Goal: Check status: Check status

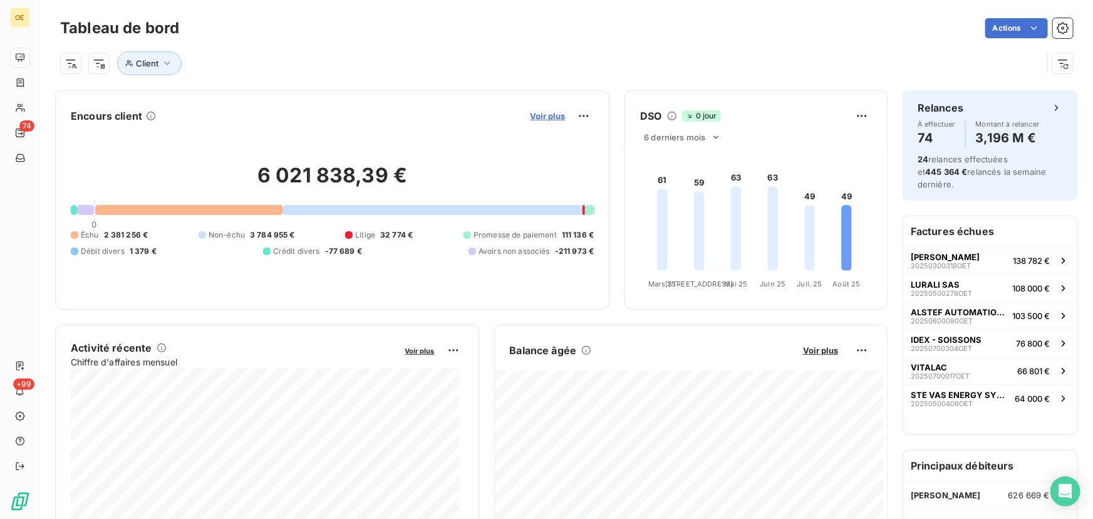
click at [530, 113] on span "Voir plus" at bounding box center [547, 116] width 35 height 10
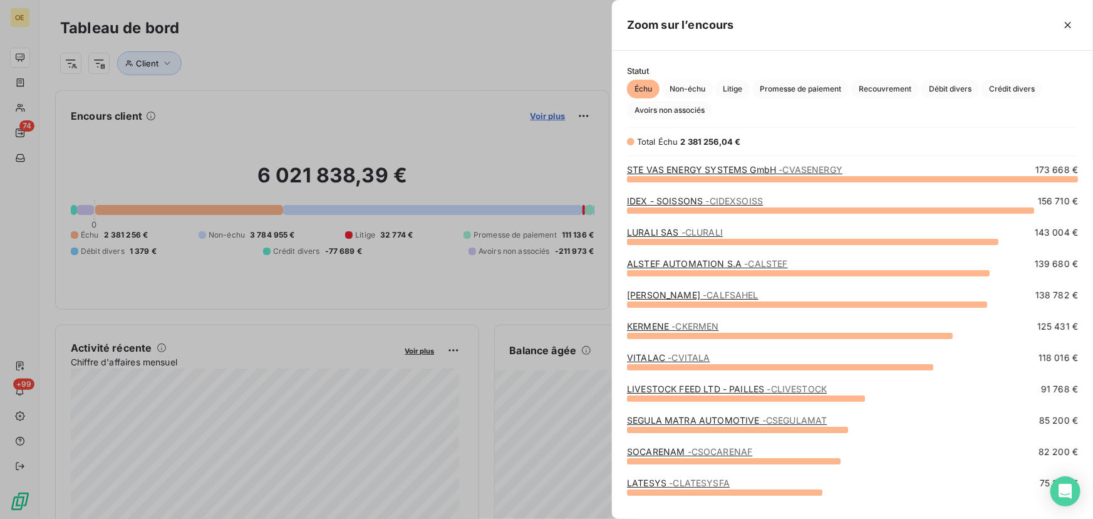
scroll to position [332, 472]
click at [692, 86] on span "Non-échu" at bounding box center [687, 89] width 51 height 19
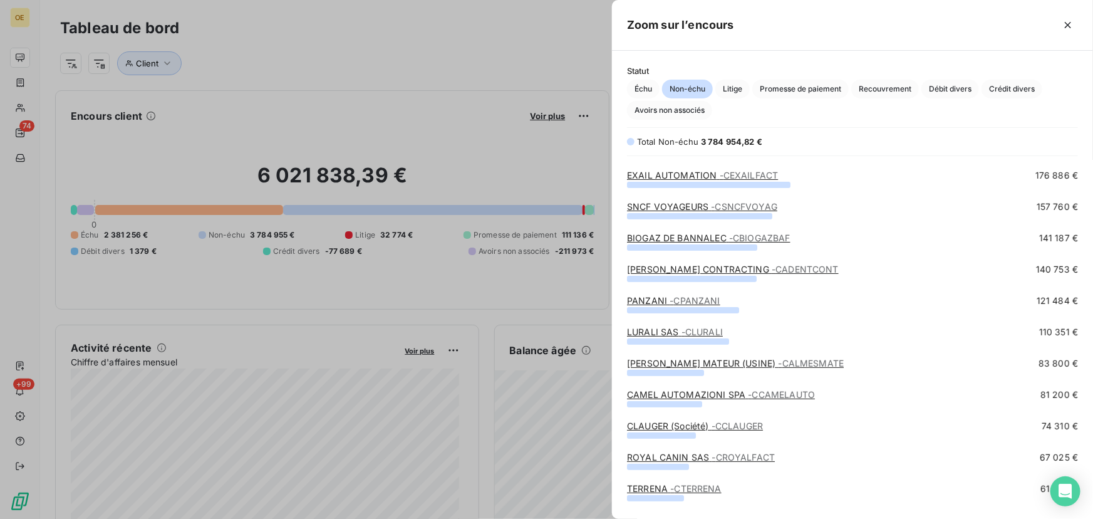
scroll to position [170, 0]
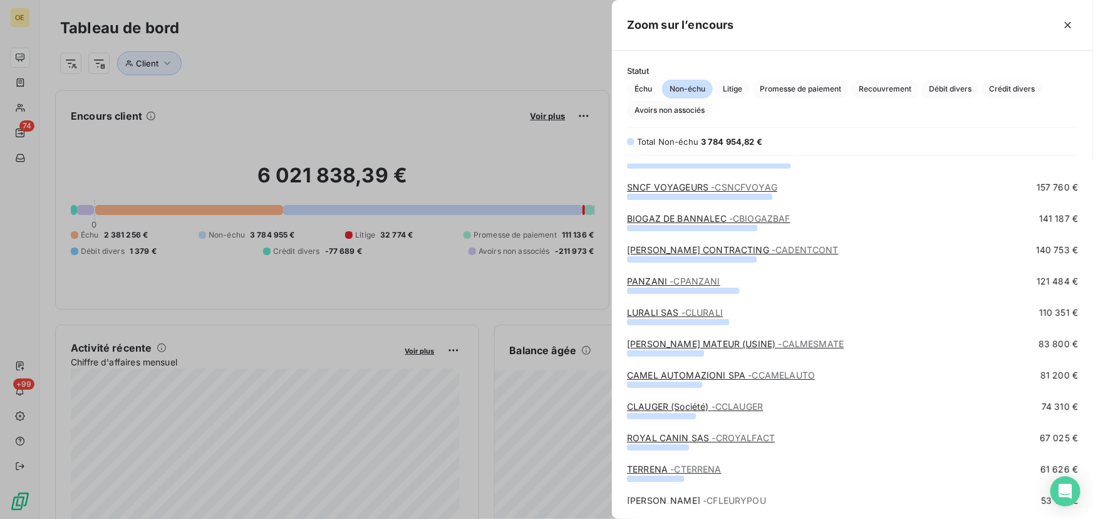
click at [722, 249] on link "[PERSON_NAME] CONTRACTING - CADENTCONT" at bounding box center [733, 249] width 212 height 11
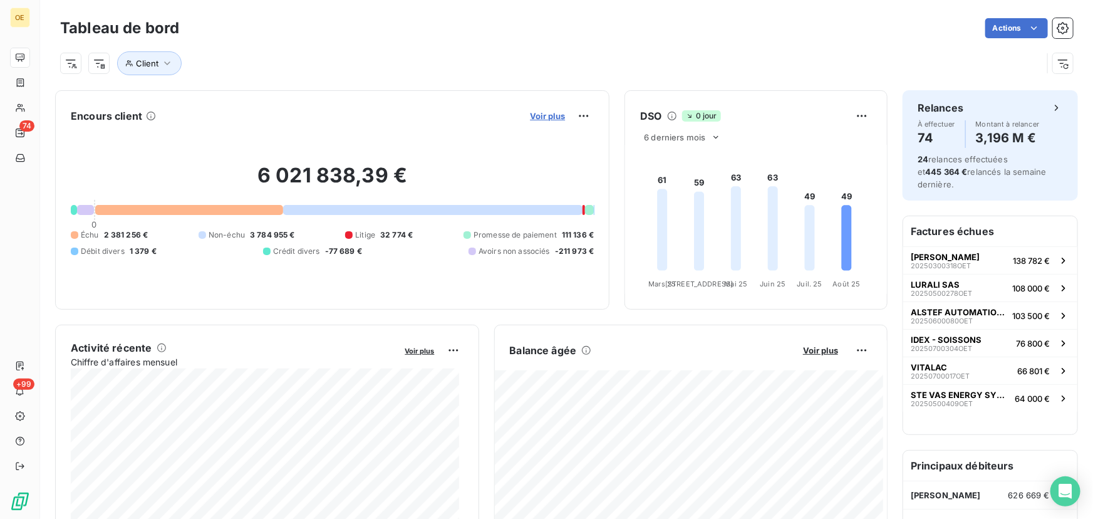
click at [541, 113] on span "Voir plus" at bounding box center [547, 116] width 35 height 10
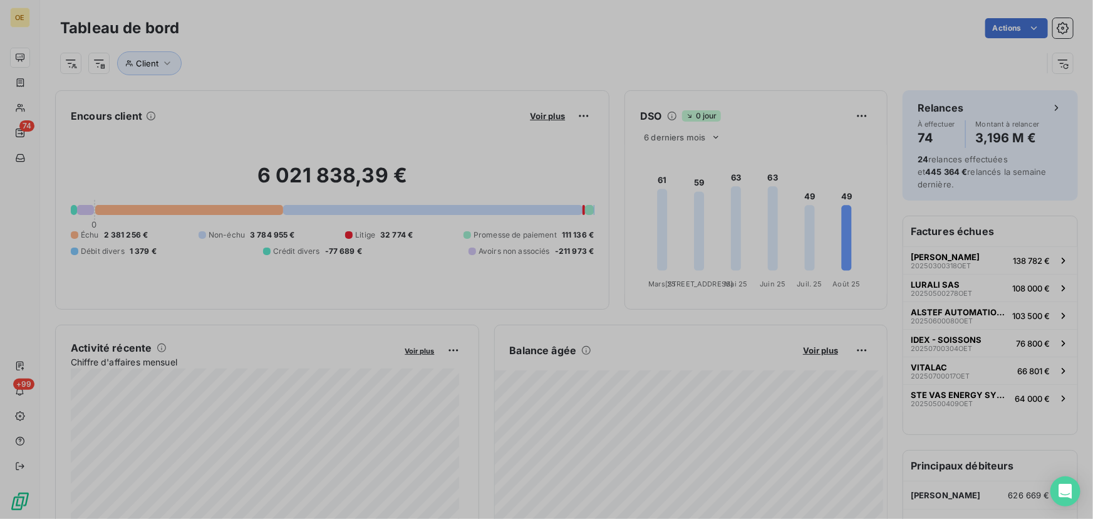
scroll to position [510, 472]
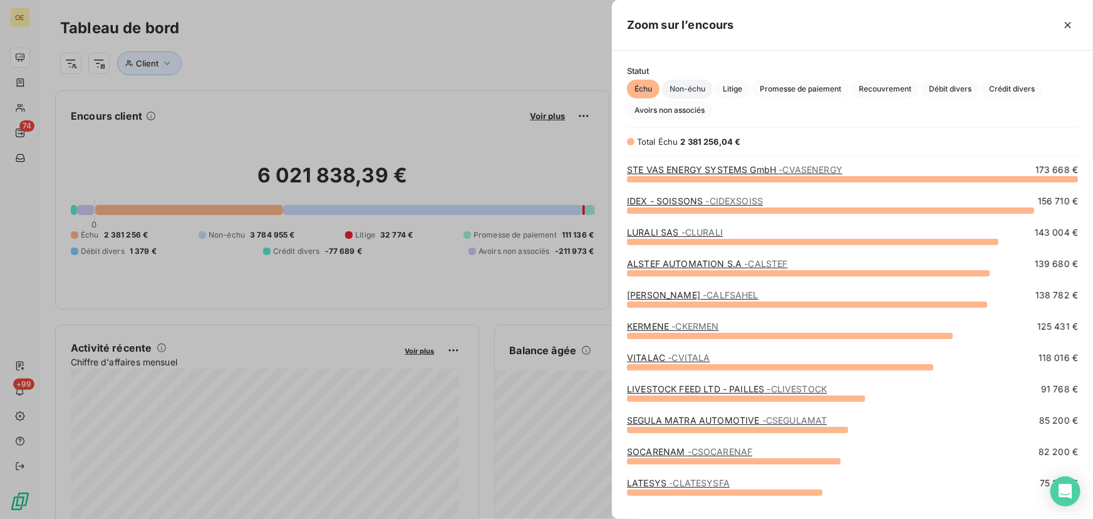
click at [697, 89] on span "Non-échu" at bounding box center [687, 89] width 51 height 19
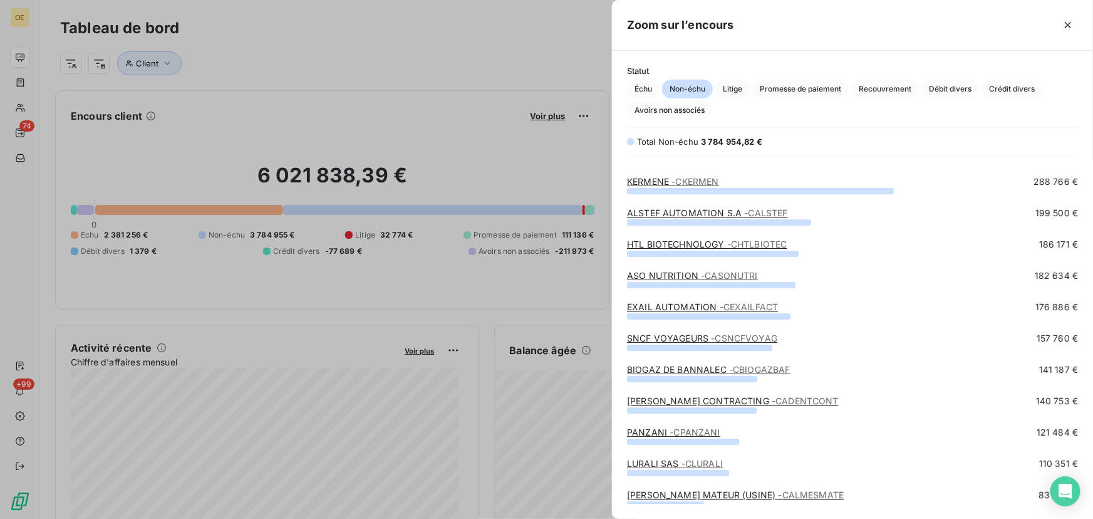
scroll to position [0, 0]
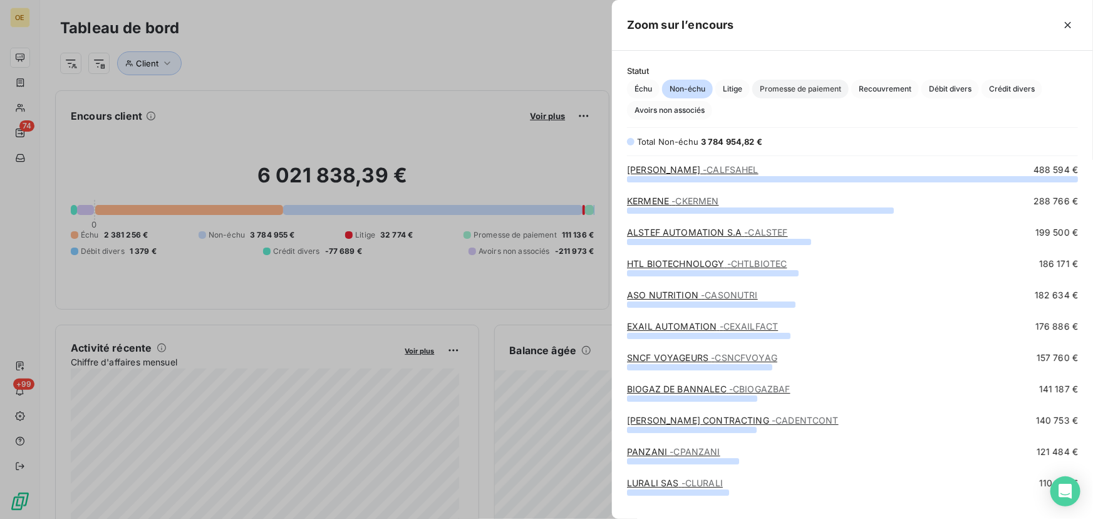
click at [787, 87] on span "Promesse de paiement" at bounding box center [800, 89] width 96 height 19
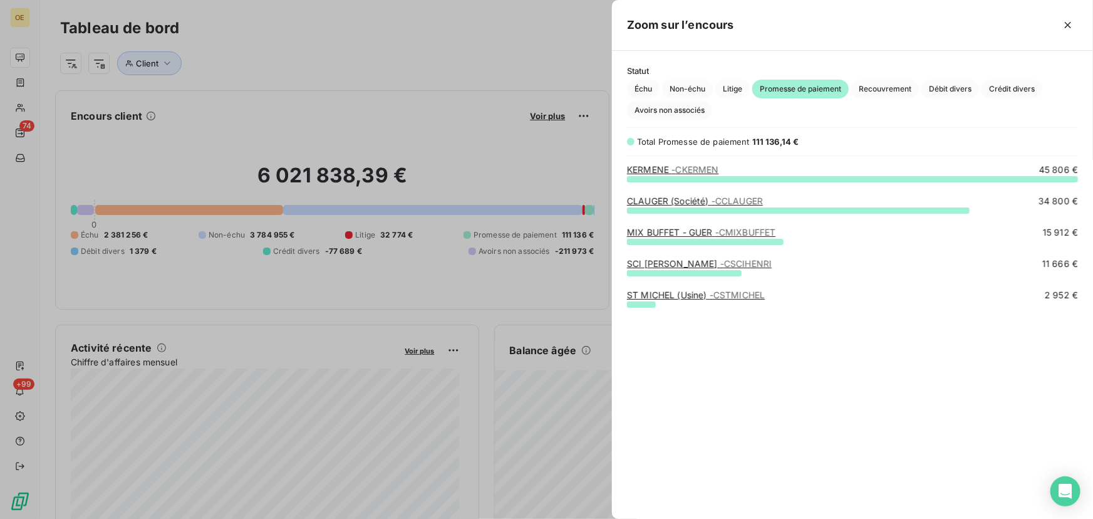
scroll to position [332, 472]
click at [689, 88] on span "Non-échu" at bounding box center [687, 89] width 51 height 19
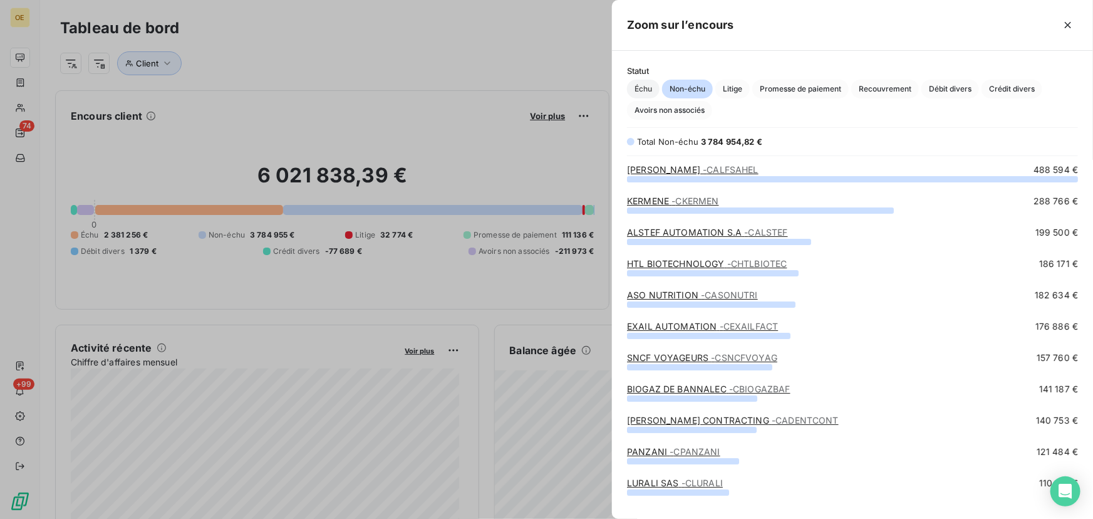
click at [640, 83] on span "Échu" at bounding box center [643, 89] width 33 height 19
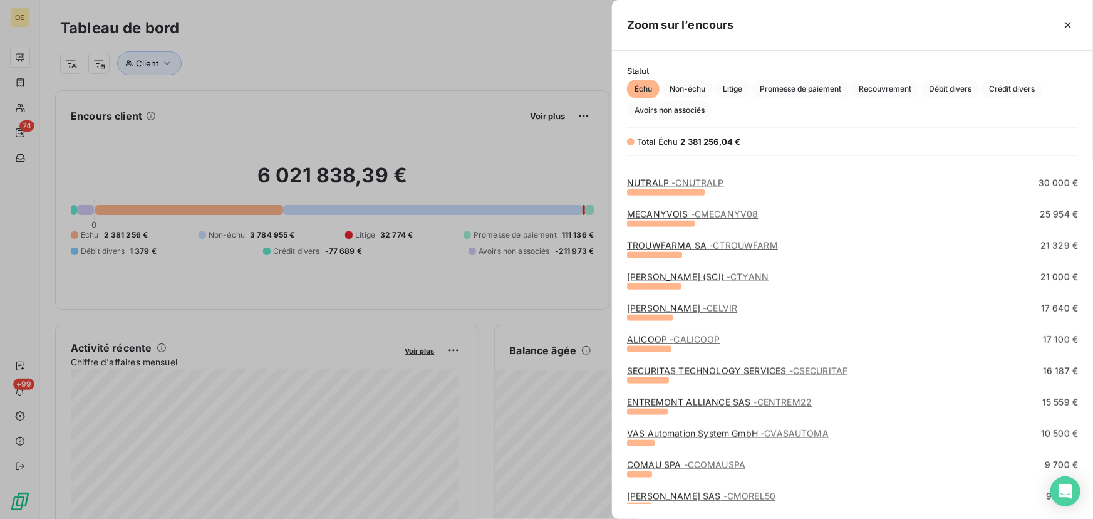
scroll to position [740, 0]
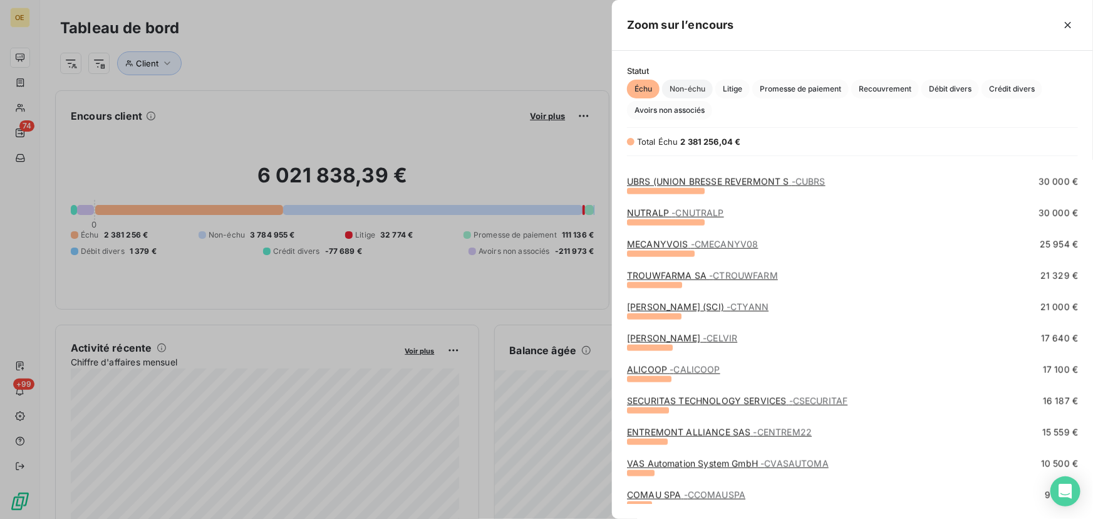
click at [683, 87] on span "Non-échu" at bounding box center [687, 89] width 51 height 19
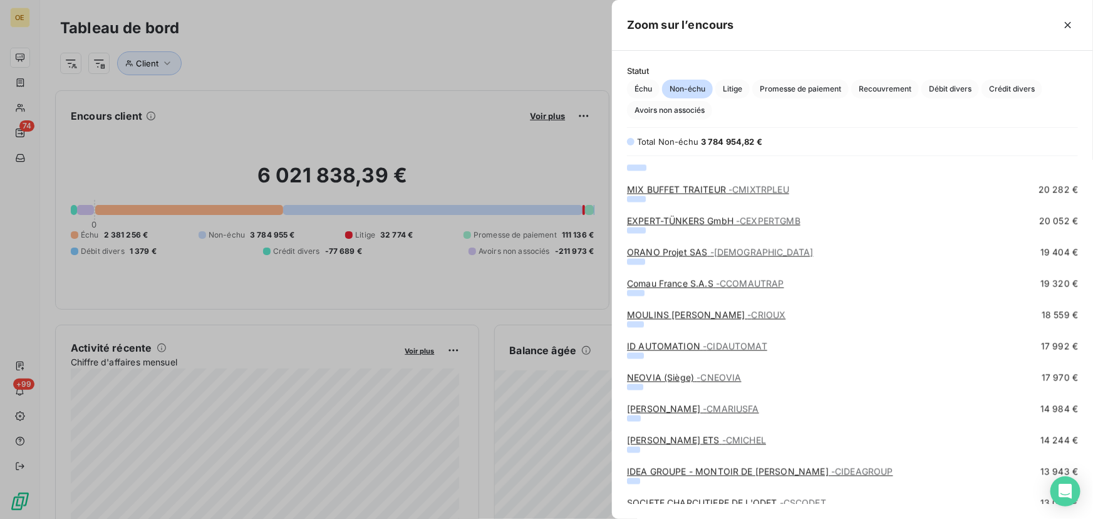
scroll to position [1196, 0]
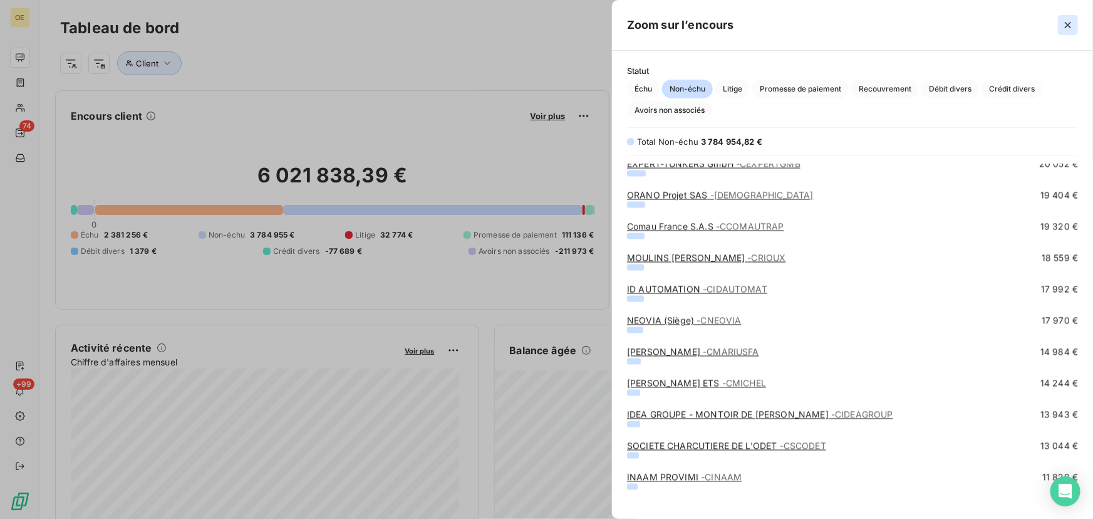
click at [1063, 26] on icon "button" at bounding box center [1068, 25] width 13 height 13
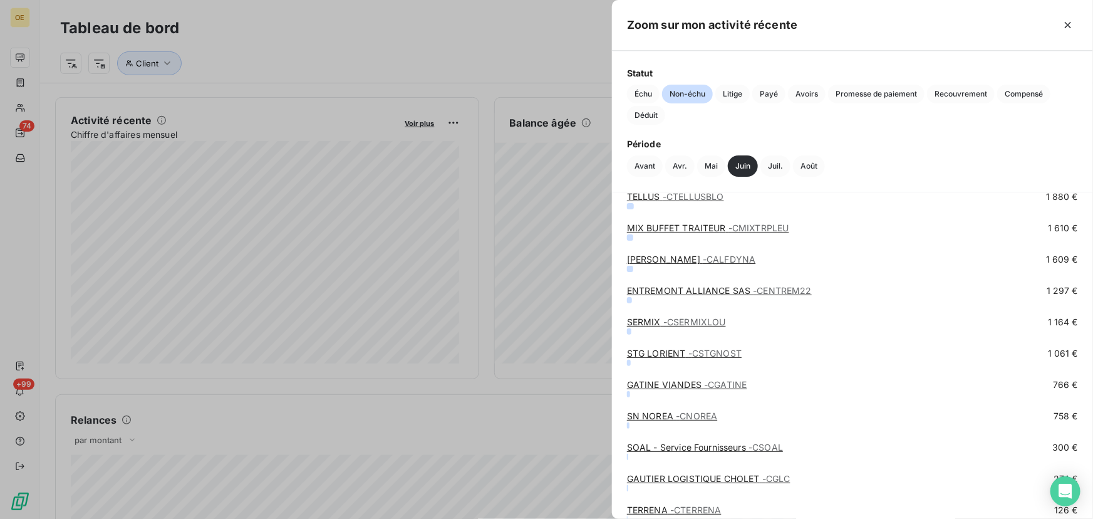
scroll to position [170, 0]
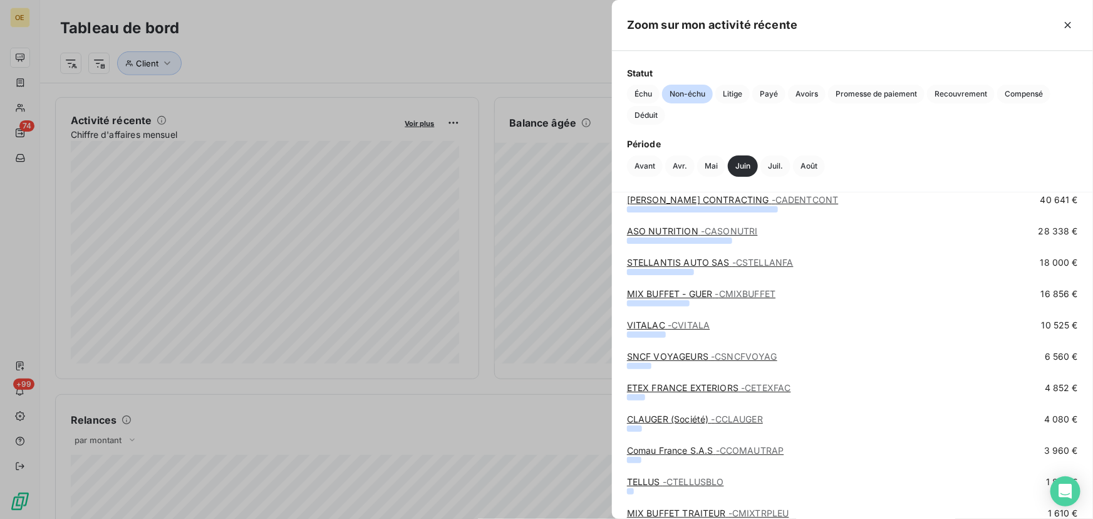
click at [363, 232] on div at bounding box center [546, 259] width 1093 height 519
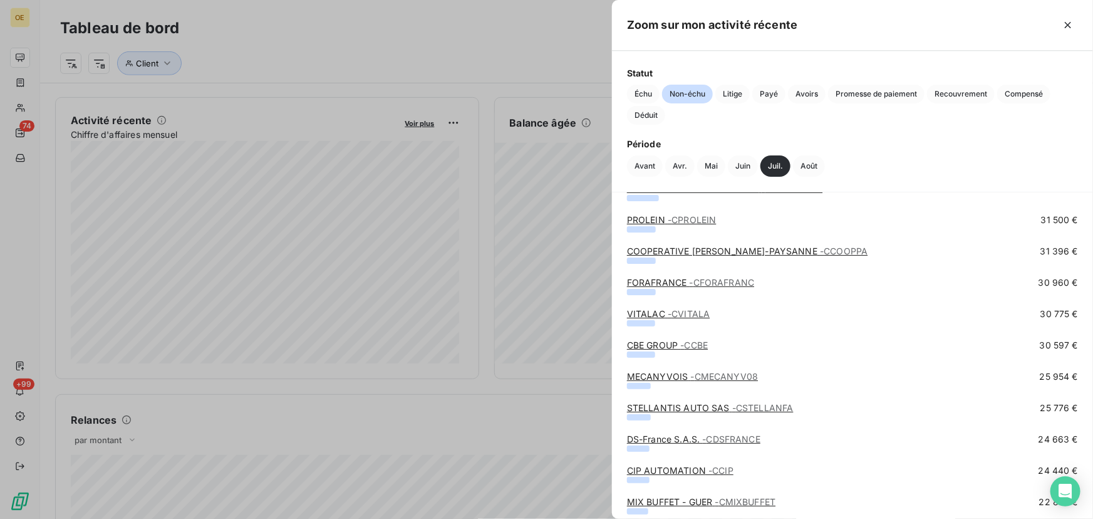
scroll to position [740, 0]
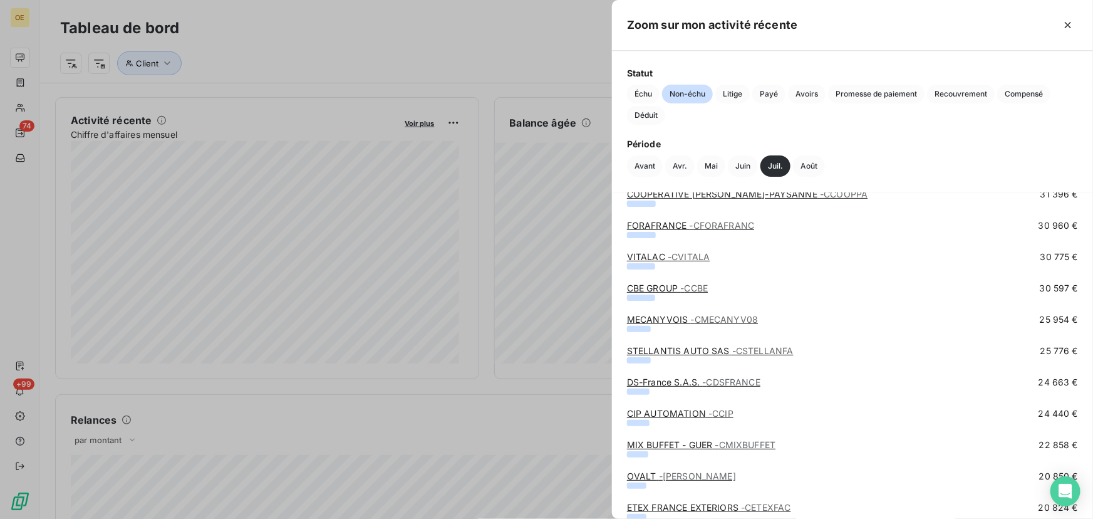
click at [260, 107] on div at bounding box center [546, 259] width 1093 height 519
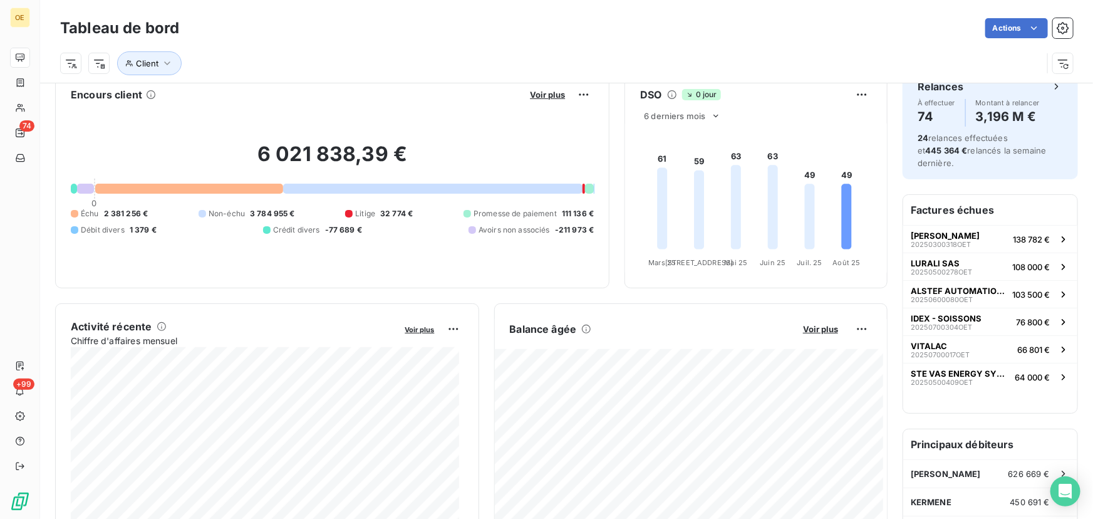
scroll to position [0, 0]
